Goal: Task Accomplishment & Management: Use online tool/utility

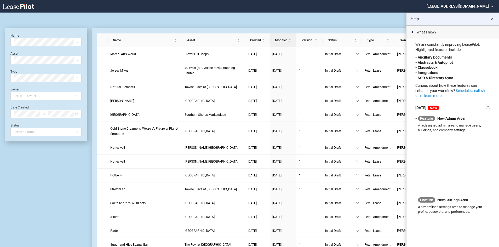
click at [475, 19] on md-icon "close" at bounding box center [492, 19] width 6 height 6
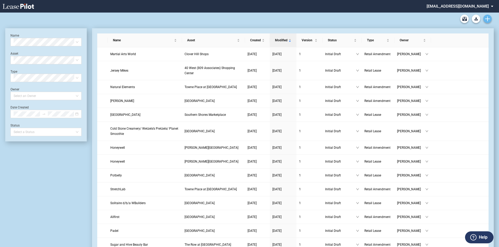
click at [475, 19] on use "Create new document" at bounding box center [487, 18] width 5 height 5
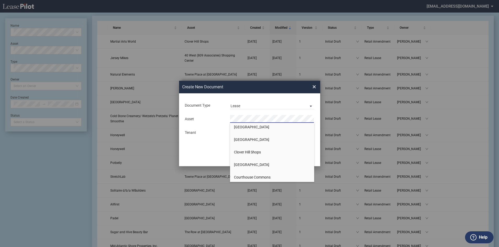
scroll to position [78, 0]
click at [239, 174] on span "Courthouse Shops" at bounding box center [249, 176] width 30 height 4
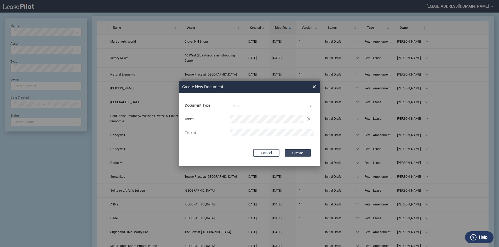
click at [301, 152] on button "Create" at bounding box center [298, 152] width 26 height 7
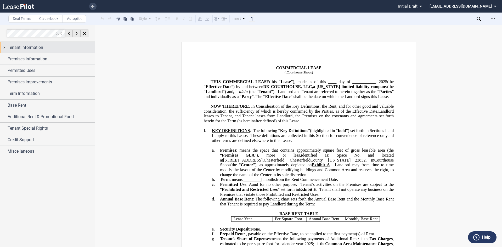
click at [21, 46] on span "Tenant Information" at bounding box center [26, 47] width 36 height 6
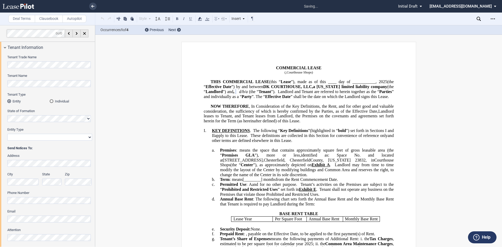
click at [86, 136] on select "Corporation Limited Liability Company General Partnership Limited Partnership O…" at bounding box center [49, 137] width 85 height 7
select select "limited liability company"
click at [7, 134] on select "Corporation Limited Liability Company General Partnership Limited Partnership O…" at bounding box center [49, 137] width 85 height 7
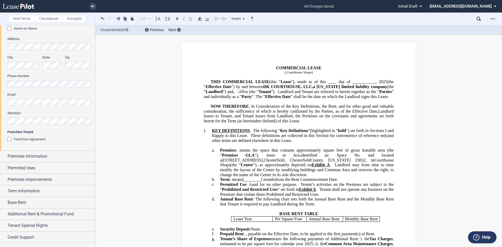
scroll to position [235, 0]
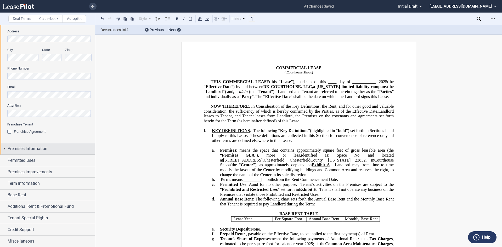
click at [30, 149] on span "Premises Information" at bounding box center [28, 149] width 40 height 6
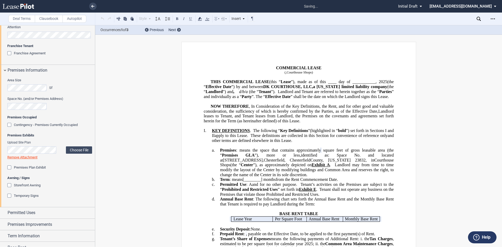
scroll to position [340, 0]
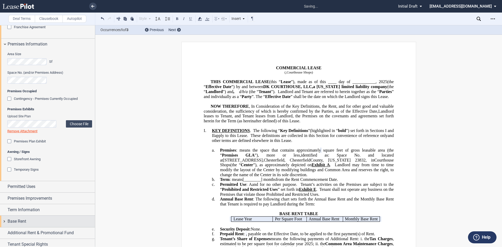
click at [22, 221] on span "Base Rent" at bounding box center [17, 221] width 19 height 6
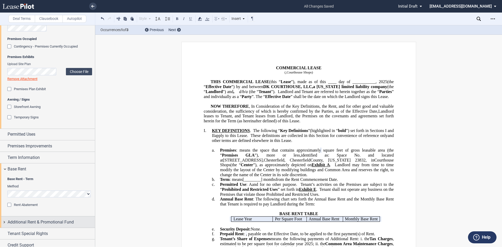
scroll to position [408, 0]
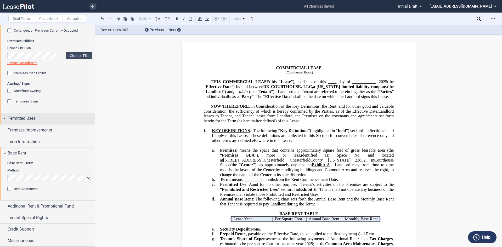
click at [14, 120] on span "Permitted Uses" at bounding box center [22, 118] width 28 height 6
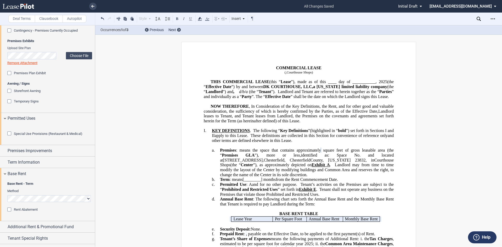
click at [9, 137] on div "Special Use Provisions (Restaurant & Medical)" at bounding box center [9, 134] width 5 height 5
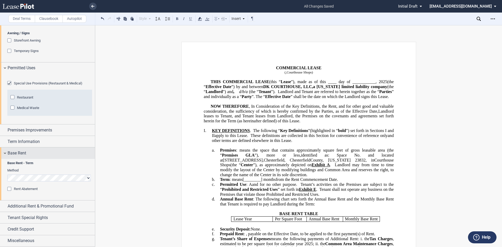
scroll to position [487, 0]
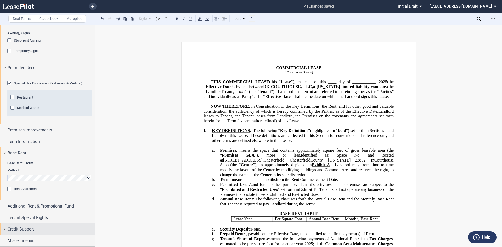
click at [26, 230] on span "Credit Support" at bounding box center [21, 229] width 26 height 6
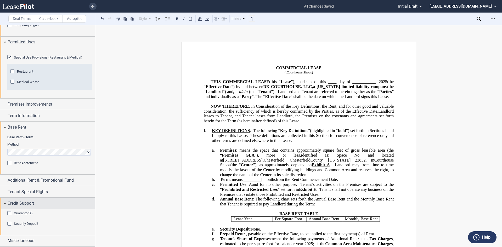
scroll to position [513, 0]
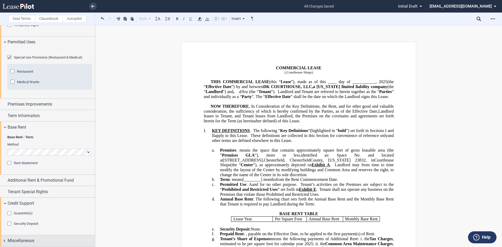
click at [20, 239] on span "Miscellaneous" at bounding box center [21, 241] width 27 height 6
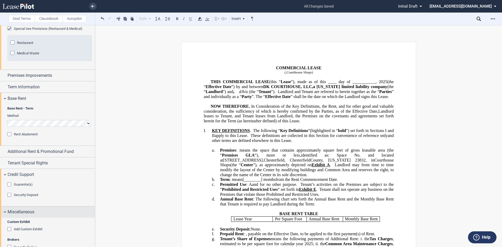
scroll to position [566, 0]
